Goal: Information Seeking & Learning: Learn about a topic

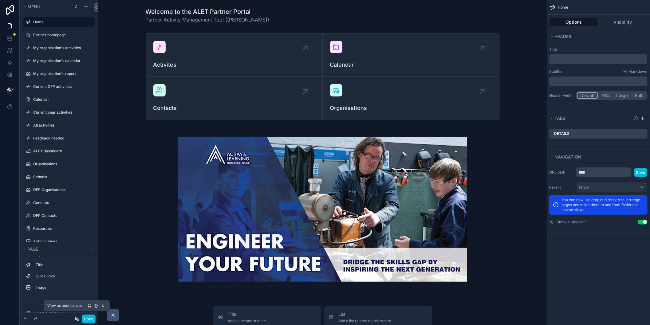
click at [76, 319] on icon at bounding box center [76, 319] width 5 height 5
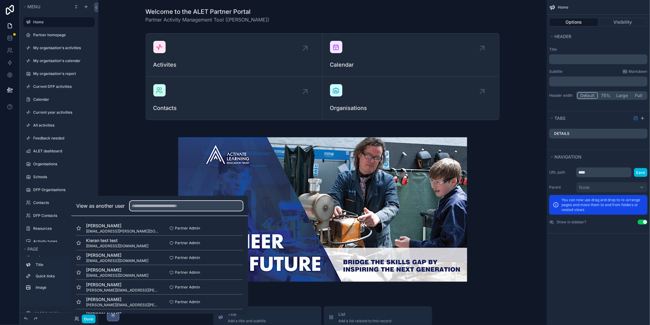
click at [143, 204] on input "text" at bounding box center [186, 206] width 113 height 10
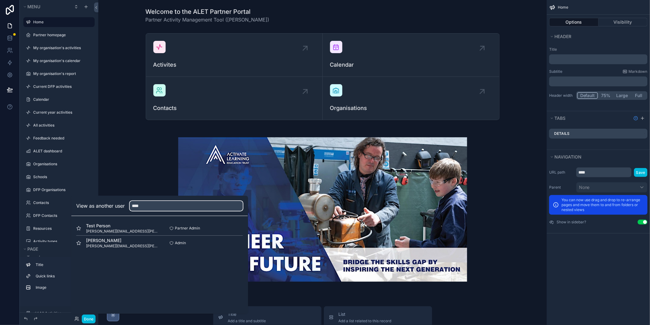
type input "****"
click at [0, 0] on button "Select" at bounding box center [0, 0] width 0 height 0
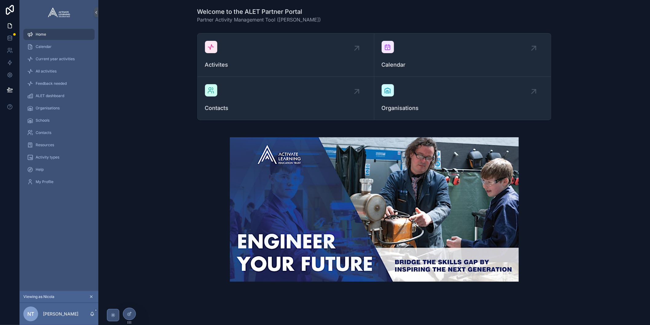
click at [41, 45] on span "Calendar" at bounding box center [44, 46] width 16 height 5
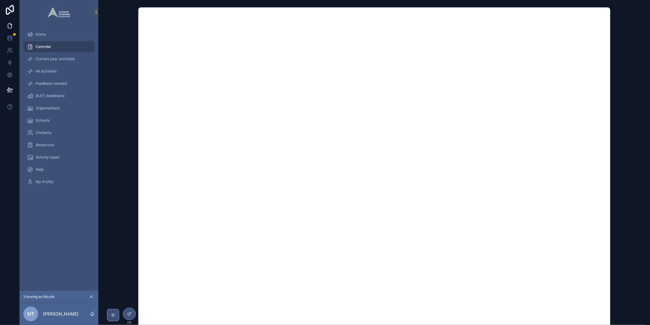
click at [51, 58] on span "Current year activities" at bounding box center [55, 59] width 39 height 5
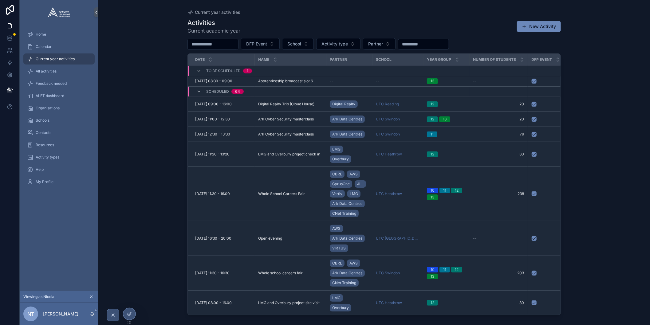
click at [47, 83] on span "Feedback needed" at bounding box center [51, 83] width 31 height 5
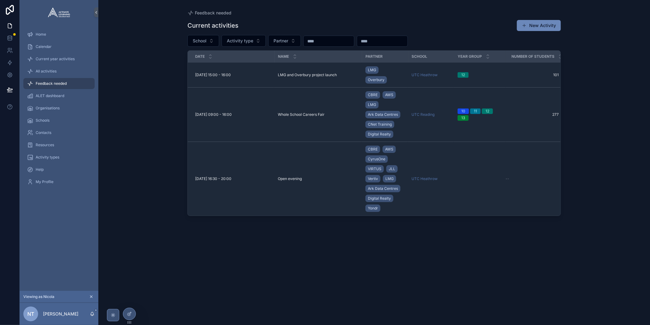
click at [43, 72] on span "All activities" at bounding box center [46, 71] width 21 height 5
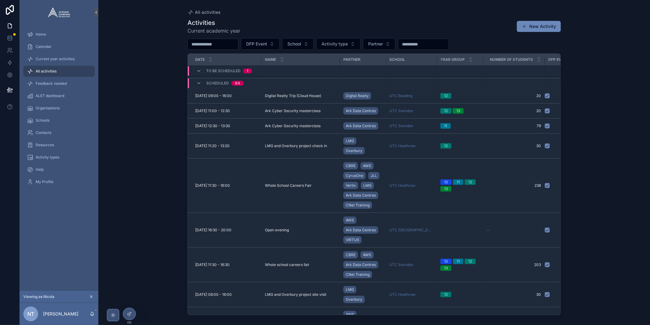
scroll to position [9, 0]
click at [207, 94] on span "14 October 2025 09:00 - 16:00" at bounding box center [213, 95] width 37 height 5
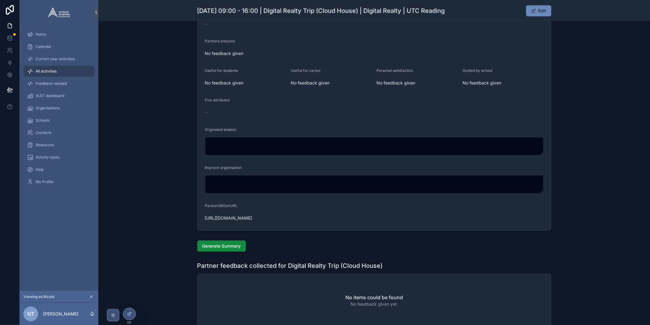
scroll to position [908, 0]
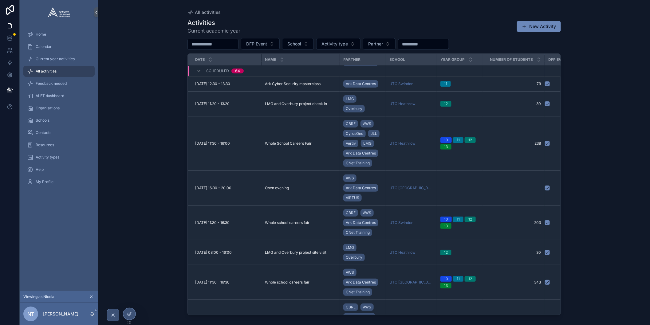
scroll to position [52, 0]
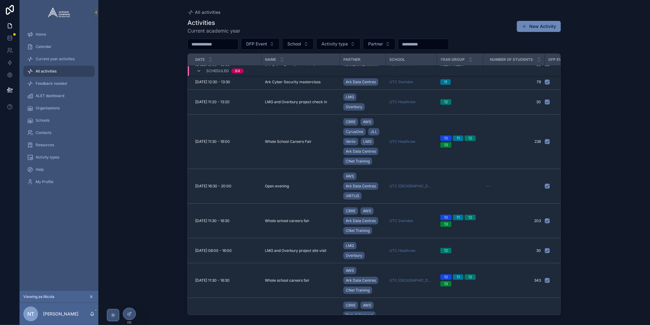
click at [220, 222] on span "18 November 2025 11:30 - 16:30" at bounding box center [212, 221] width 34 height 5
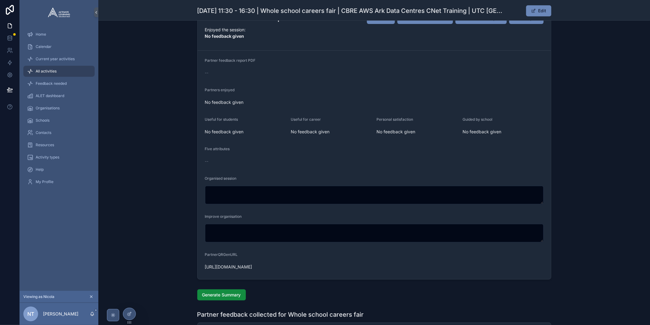
scroll to position [921, 0]
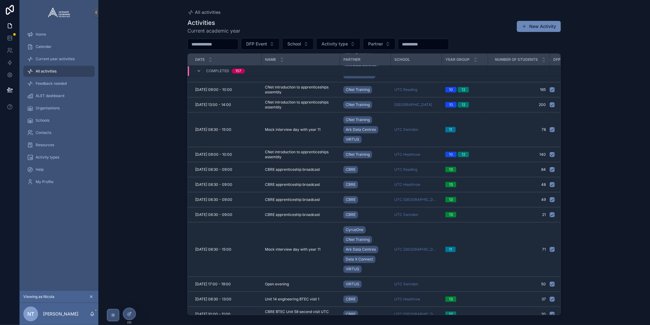
scroll to position [5484, 0]
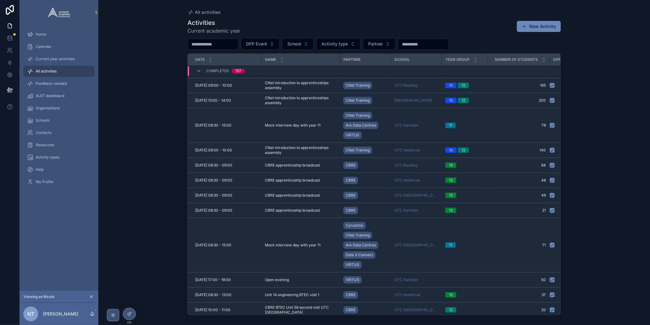
click at [221, 153] on span "11 February 2025 09:00 - 10:00" at bounding box center [213, 150] width 37 height 5
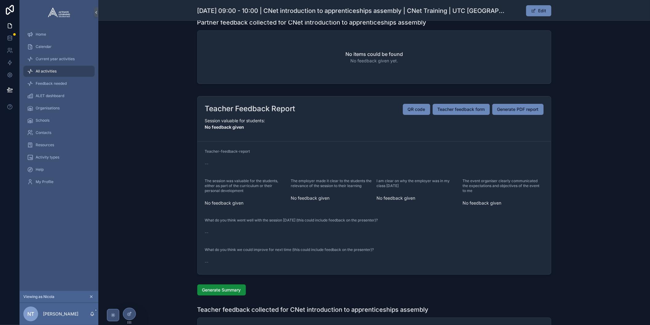
scroll to position [1112, 0]
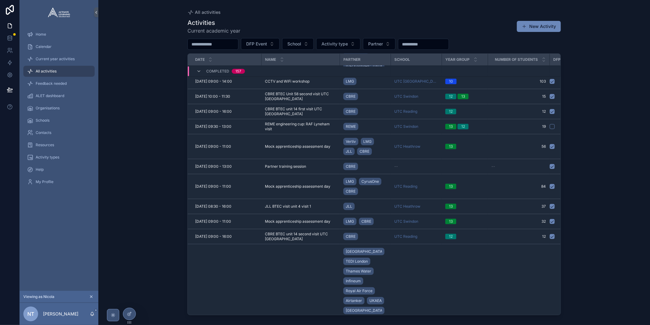
scroll to position [4811, 0]
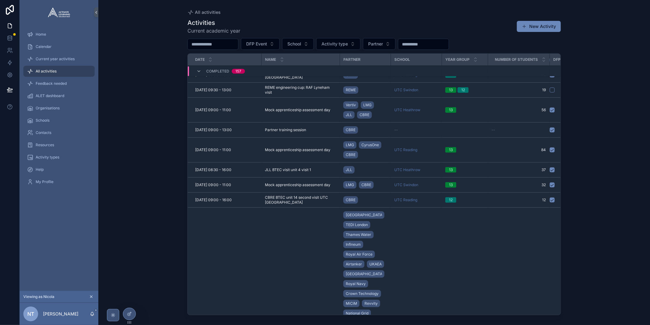
click at [221, 188] on span "29 January 2025 09:00 - 11:00" at bounding box center [213, 185] width 36 height 5
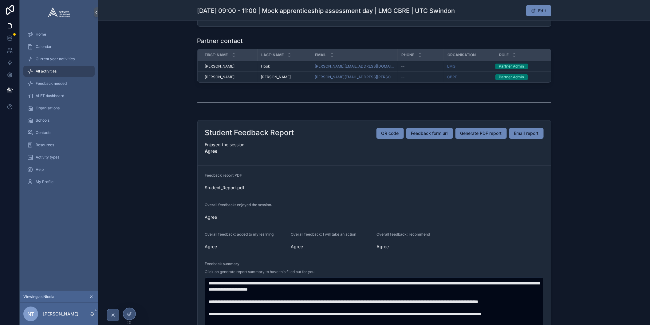
scroll to position [407, 0]
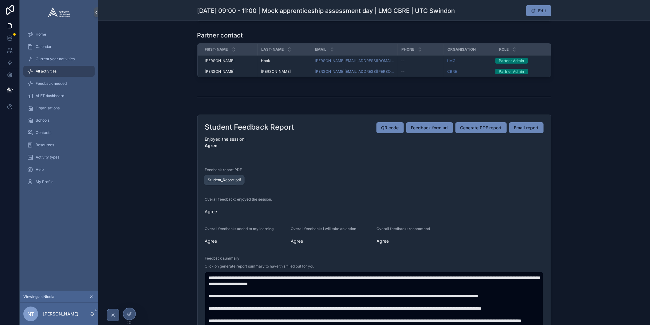
click at [223, 179] on span "Student_Report" at bounding box center [220, 182] width 31 height 6
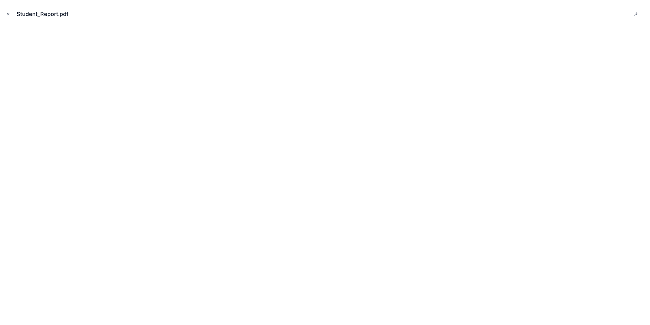
click at [10, 13] on icon "Close modal" at bounding box center [8, 14] width 4 height 4
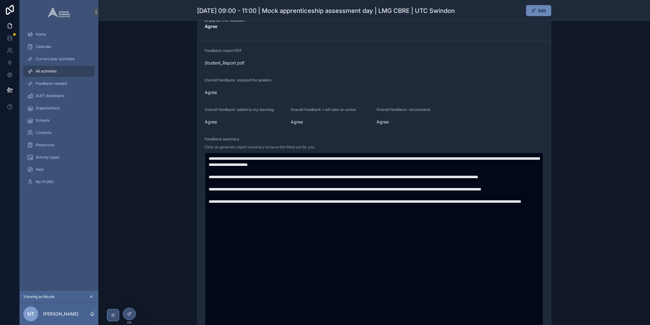
scroll to position [526, 0]
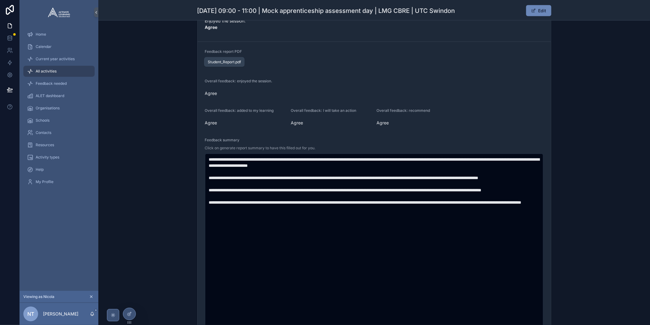
click at [220, 61] on span "Student_Report" at bounding box center [220, 64] width 31 height 6
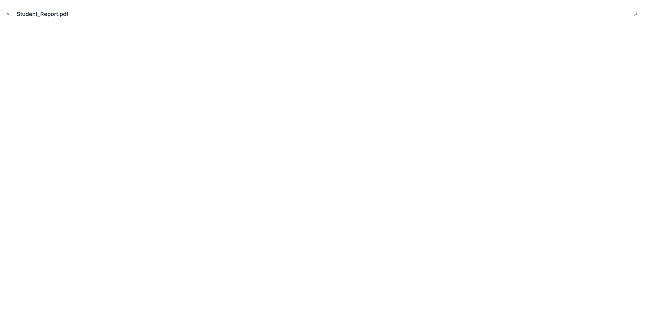
click at [9, 13] on icon "Close modal" at bounding box center [8, 14] width 2 height 2
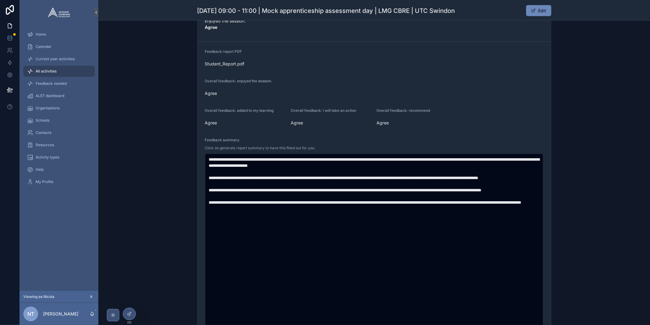
click at [42, 58] on span "Current year activities" at bounding box center [55, 59] width 39 height 5
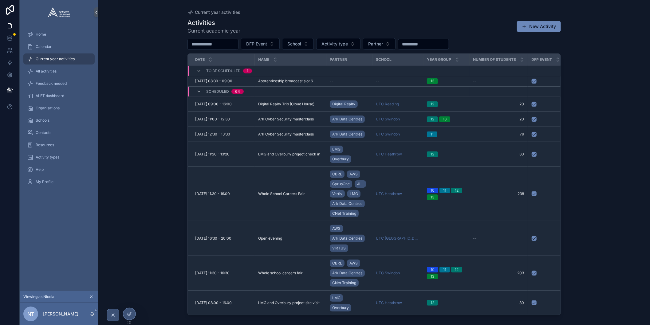
click at [39, 96] on span "ALET dashboard" at bounding box center [50, 95] width 29 height 5
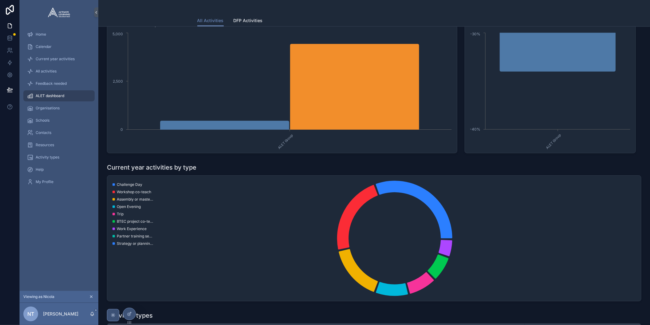
scroll to position [348, 0]
